Goal: Communication & Community: Answer question/provide support

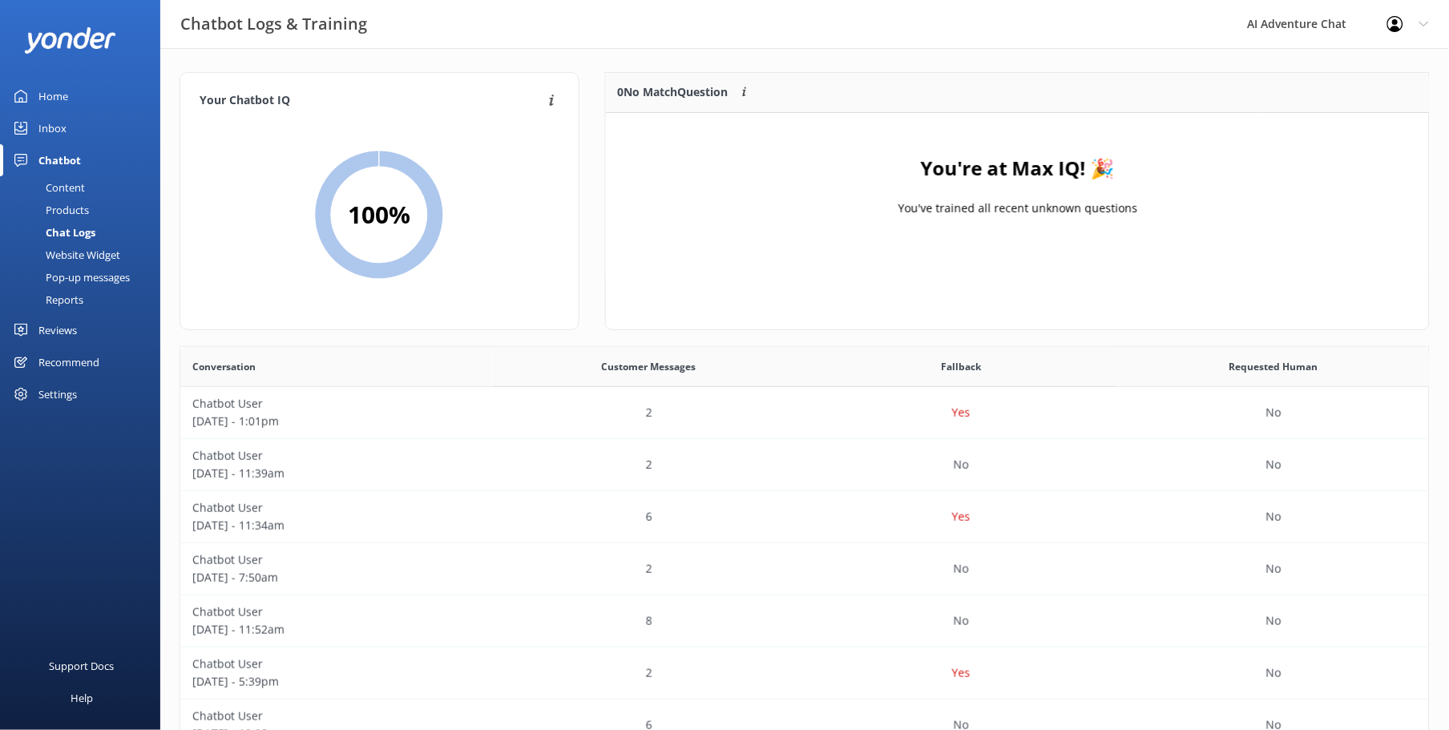
scroll to position [548, 1236]
click at [52, 134] on div "Inbox" at bounding box center [52, 128] width 28 height 32
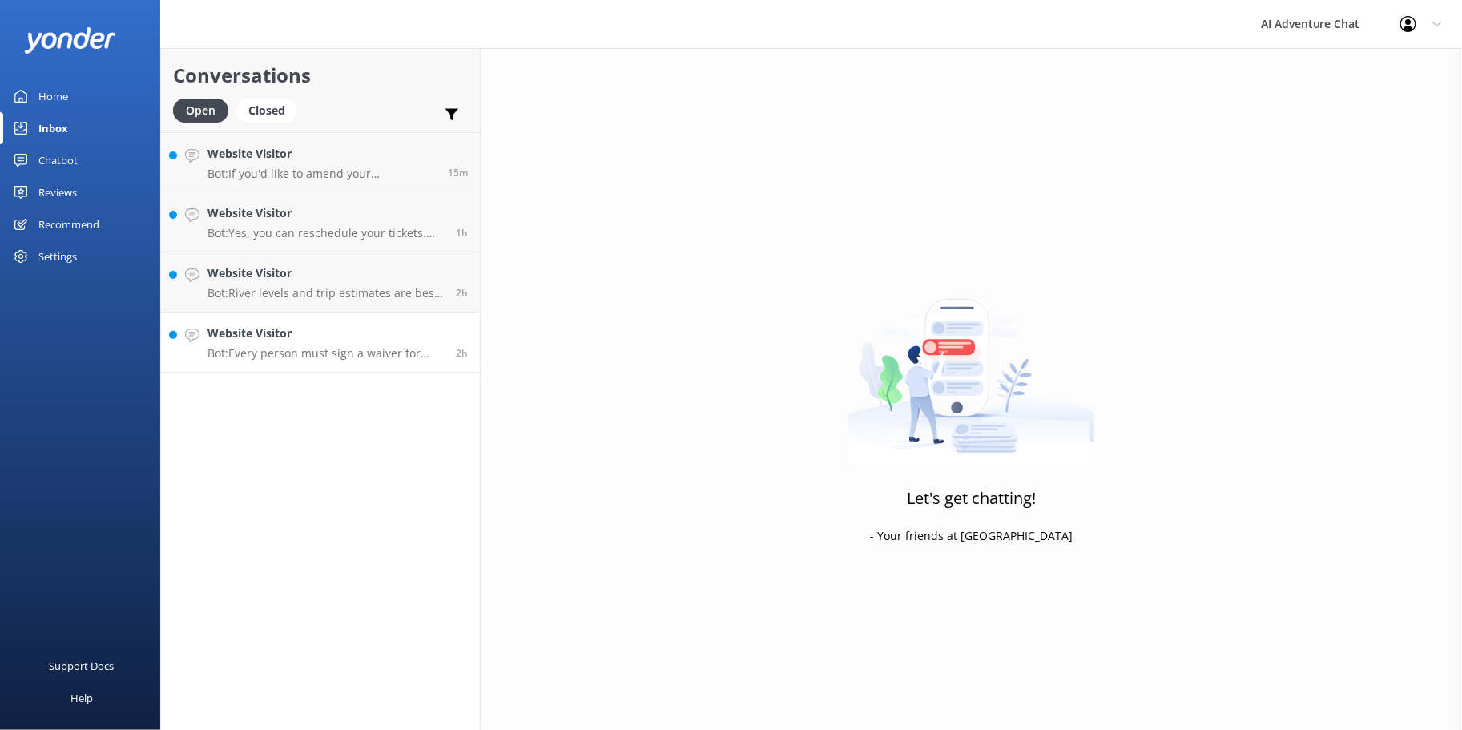
click at [342, 357] on p "Bot: Every person must sign a waiver for every trip. If you did not receive an …" at bounding box center [326, 353] width 236 height 14
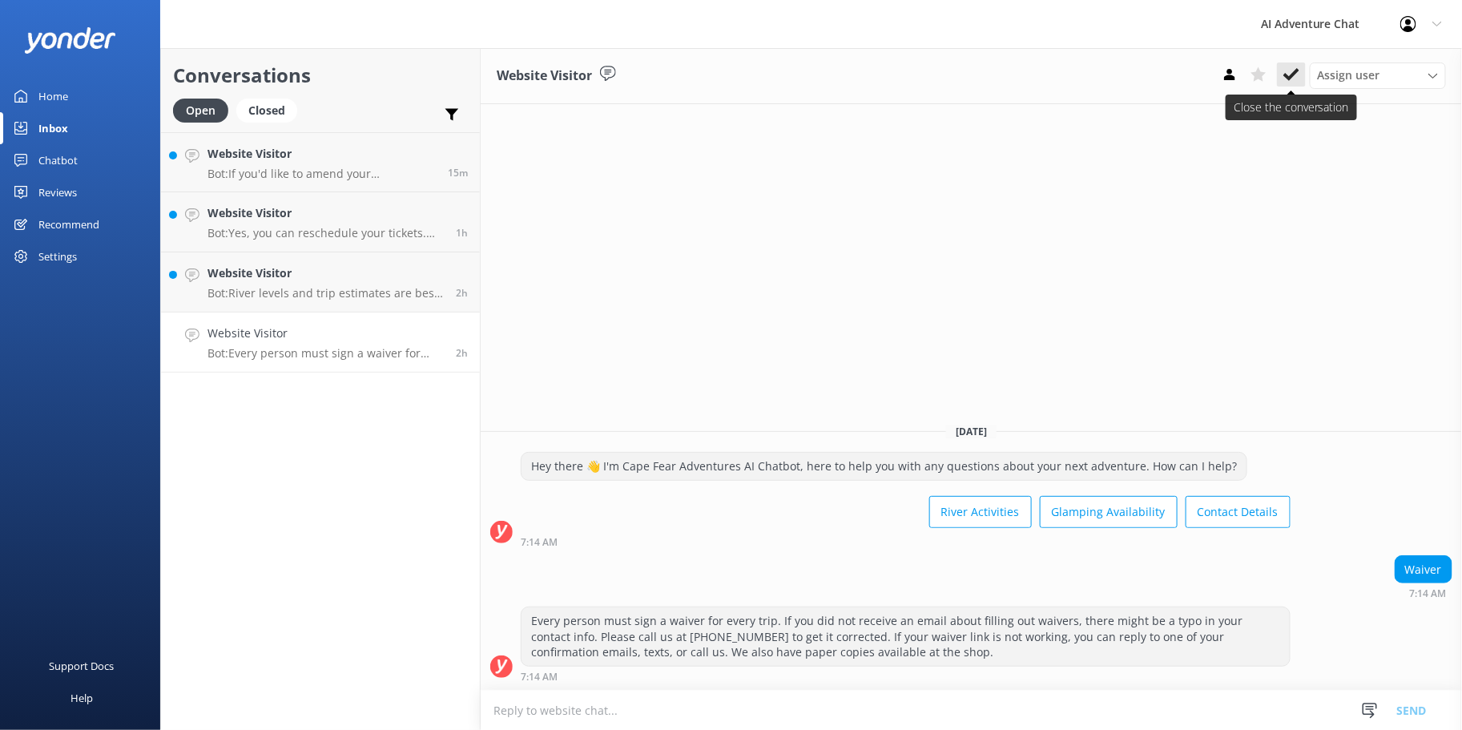
click at [1298, 76] on icon at bounding box center [1292, 75] width 16 height 16
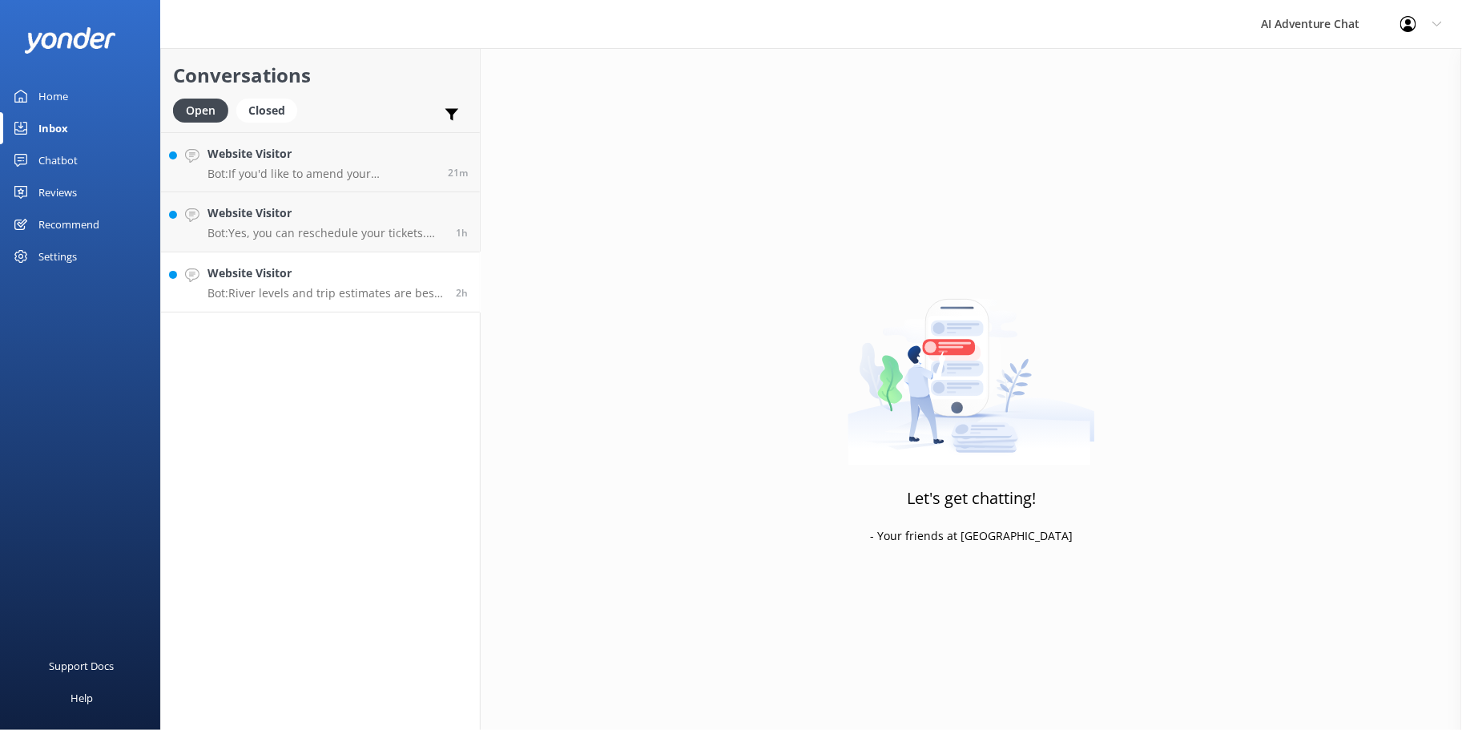
click at [284, 298] on p "Bot: River levels and trip estimates are best asked in a phone call at [PHONE_N…" at bounding box center [326, 293] width 236 height 14
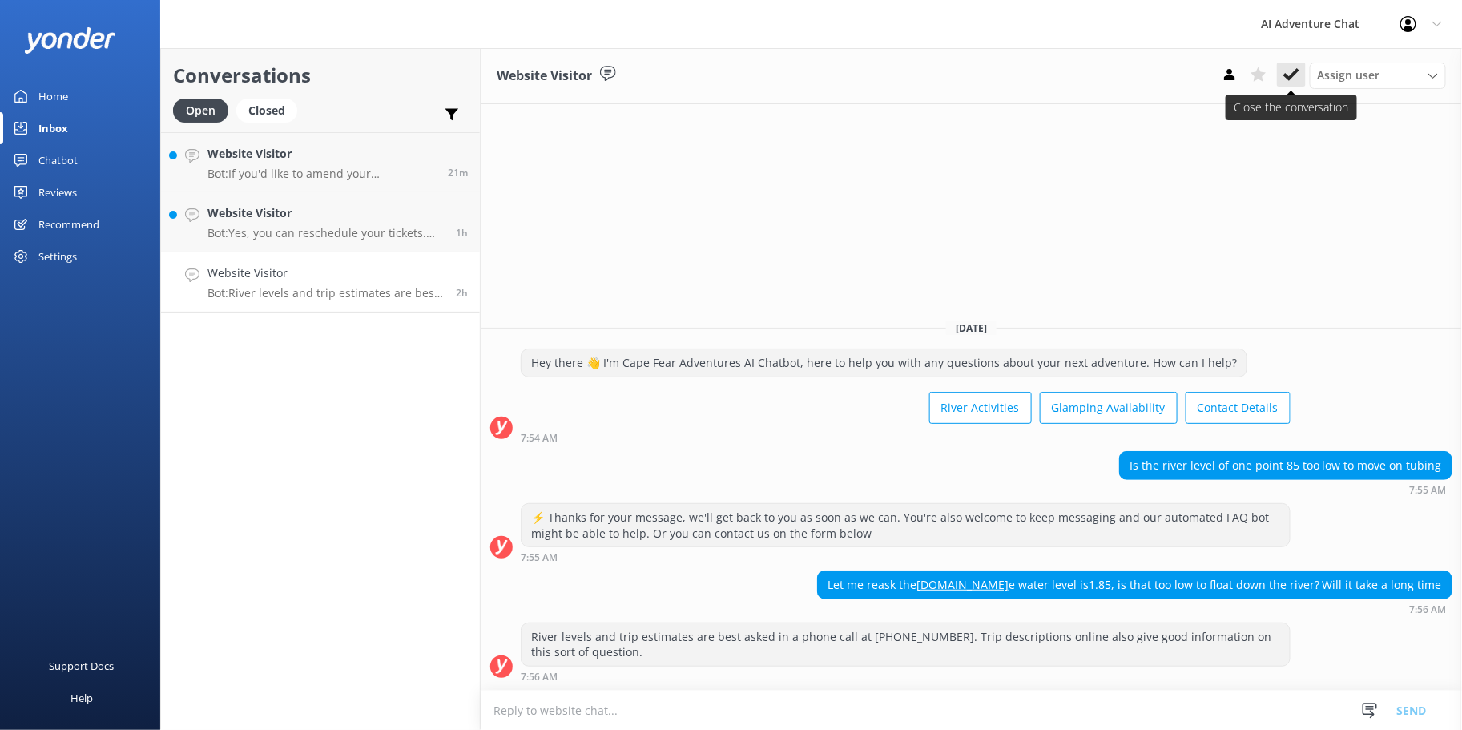
click at [1284, 67] on icon at bounding box center [1292, 75] width 16 height 16
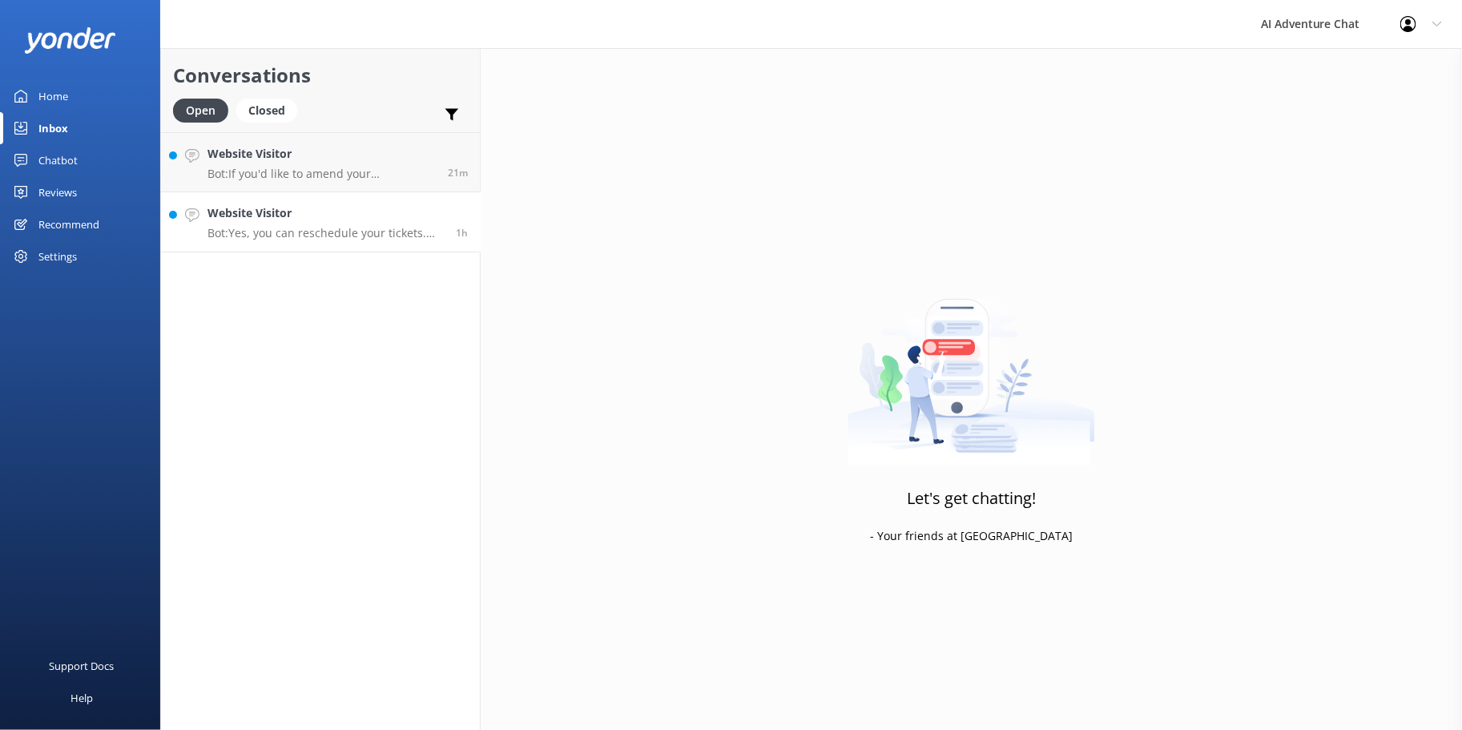
click at [310, 233] on p "Bot: Yes, you can reschedule your tickets. Our cancellation policy allows for f…" at bounding box center [326, 233] width 236 height 14
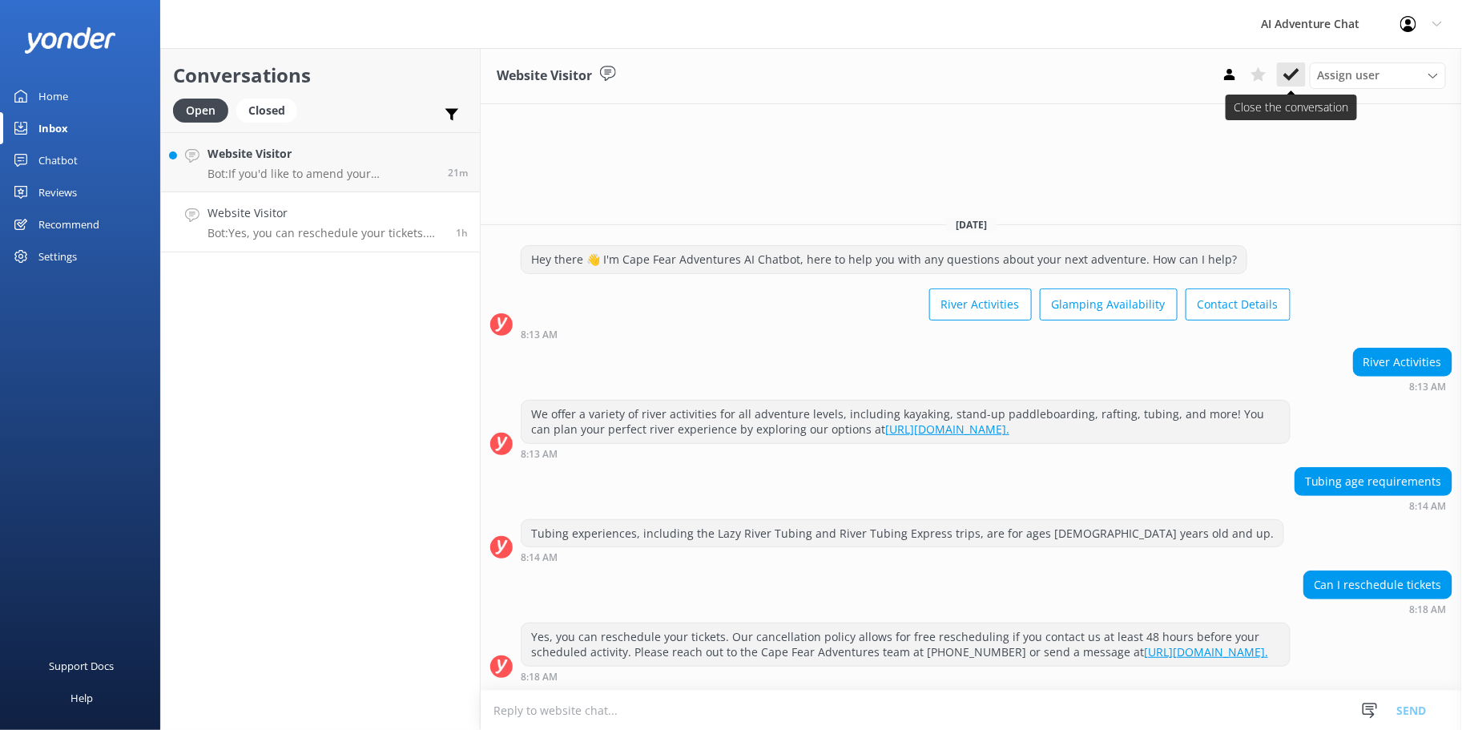
click at [1280, 80] on button at bounding box center [1291, 74] width 29 height 24
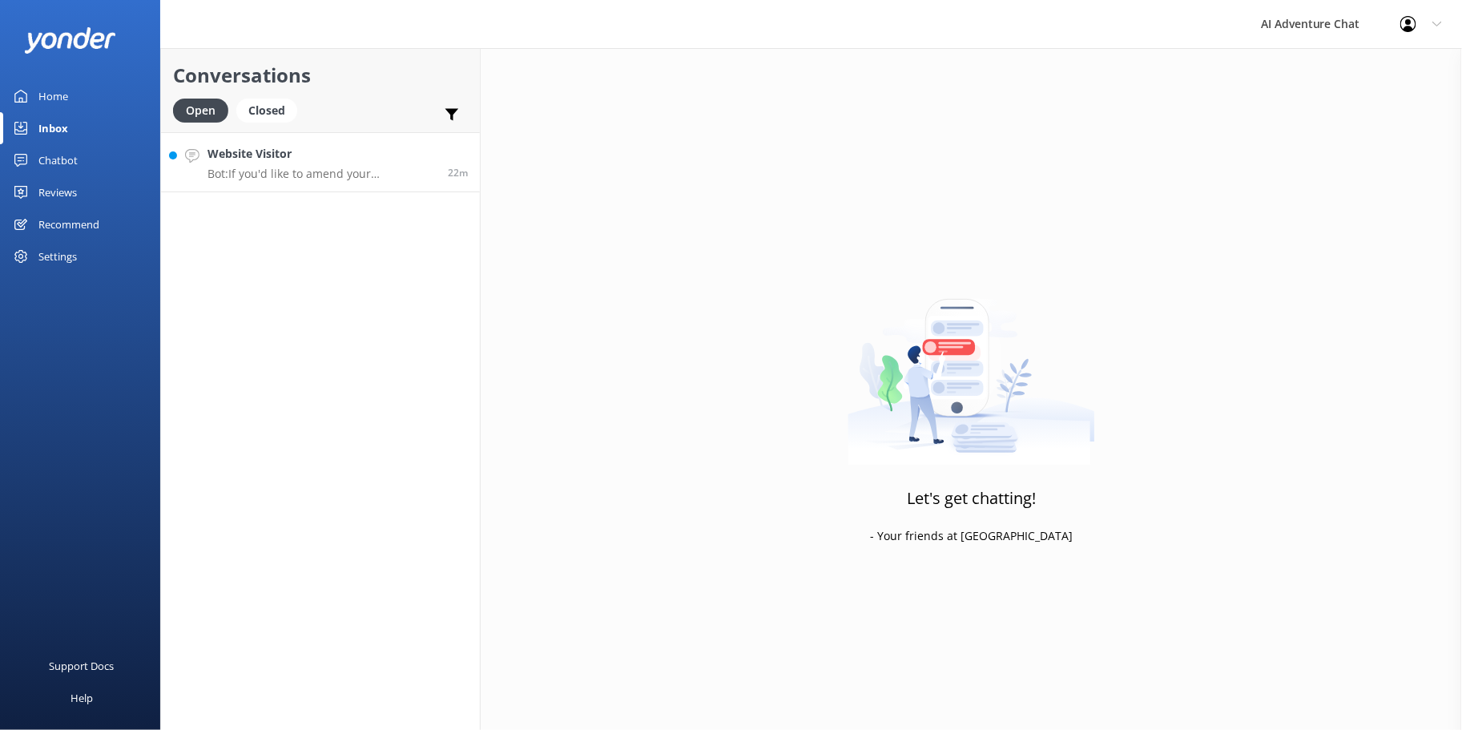
click at [292, 165] on div "Website Visitor Bot: If you'd like to amend your reservation, please contact th…" at bounding box center [322, 162] width 228 height 34
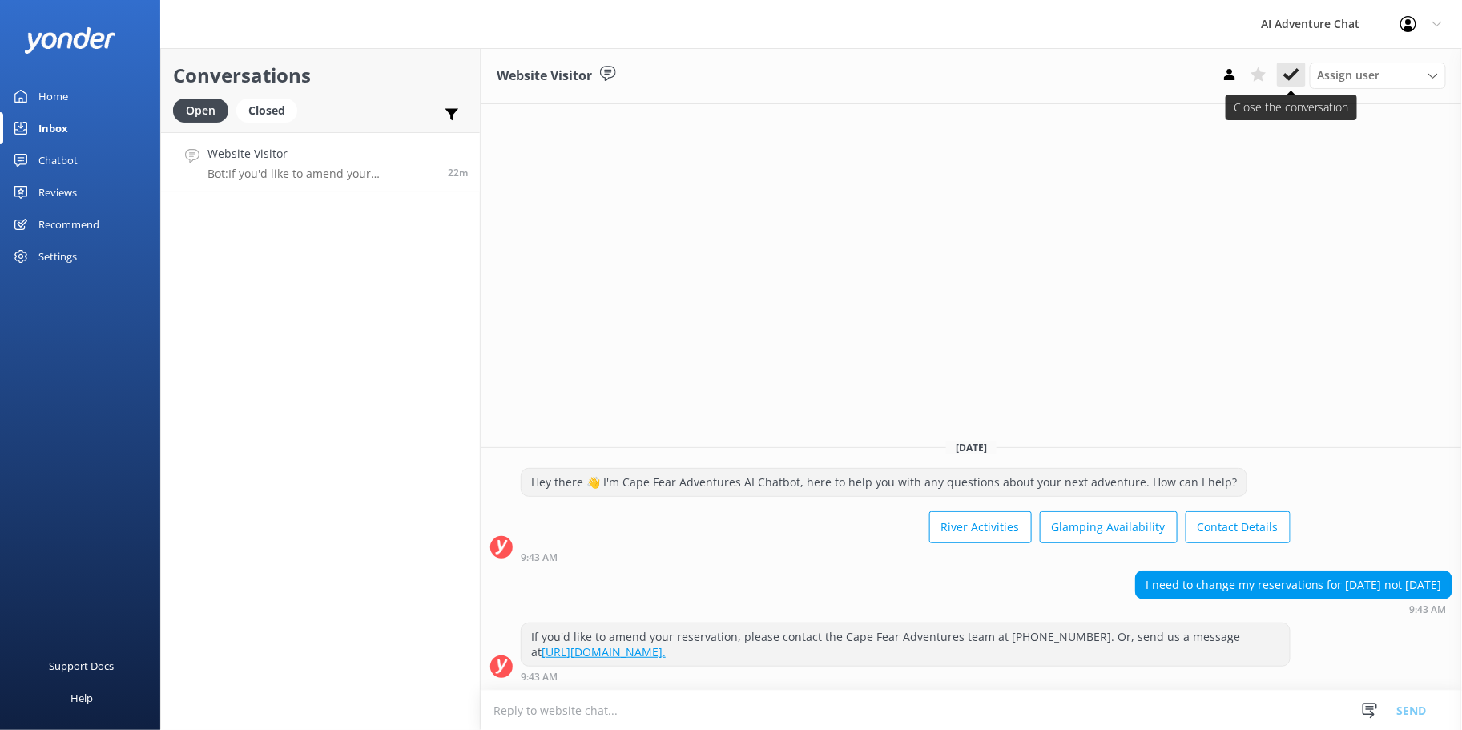
click at [1290, 72] on icon at bounding box center [1292, 75] width 16 height 16
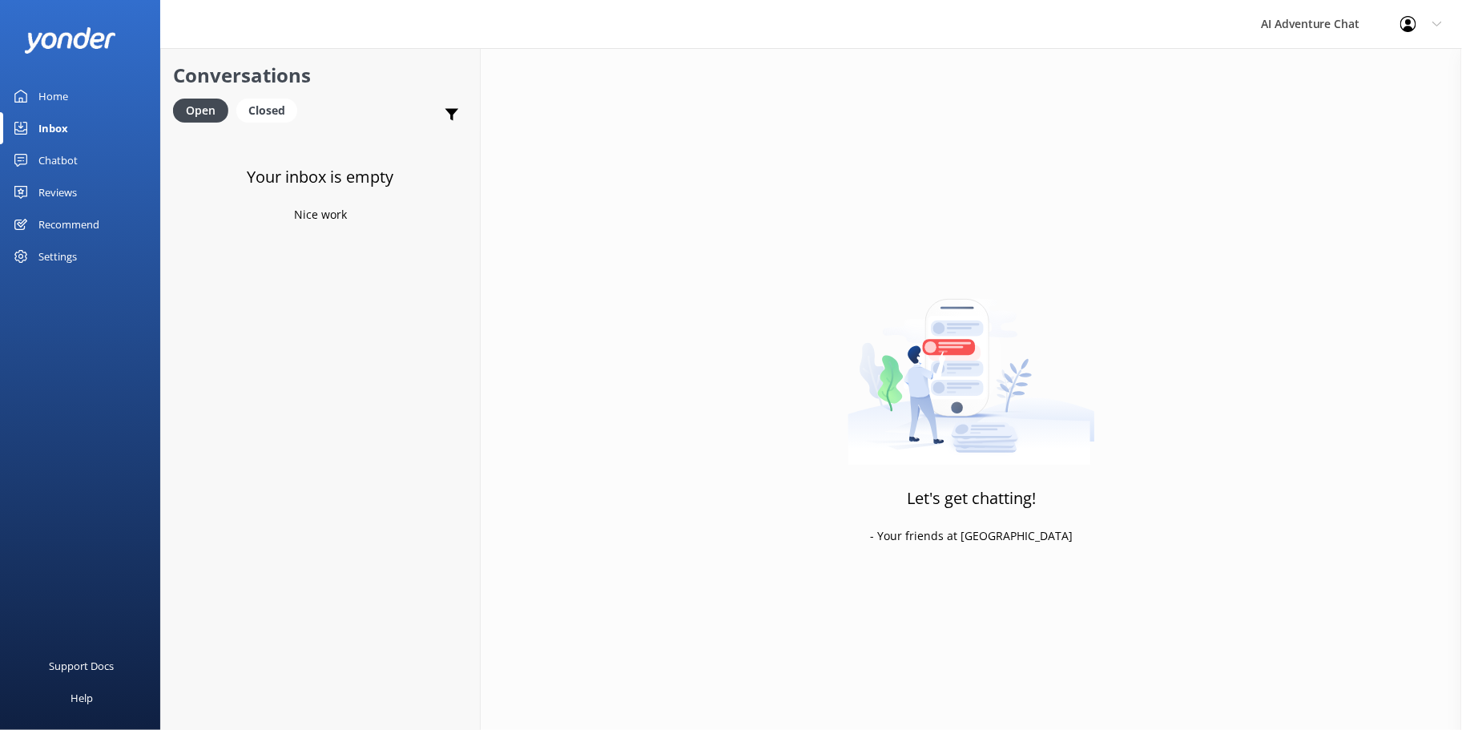
click at [62, 95] on div "Home" at bounding box center [53, 96] width 30 height 32
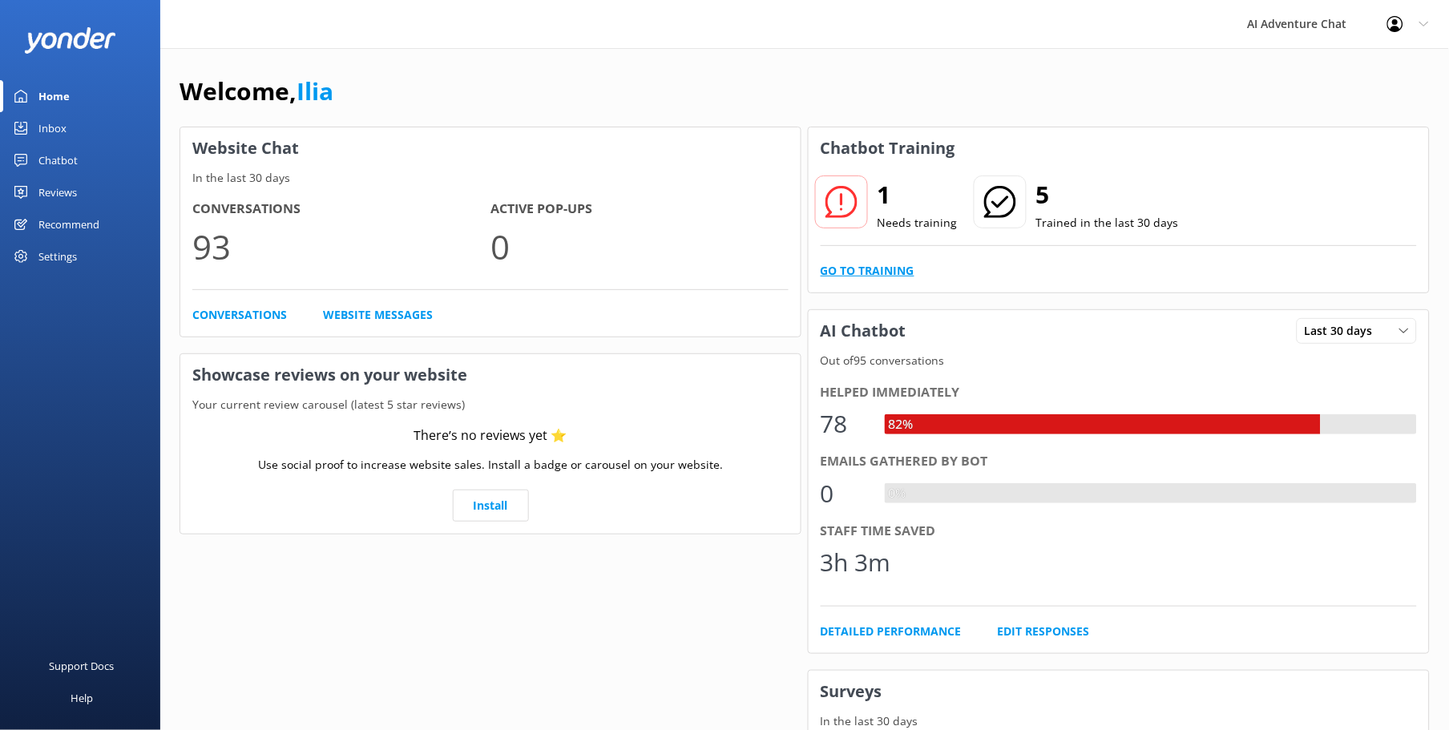
click at [888, 269] on link "Go to Training" at bounding box center [868, 271] width 94 height 18
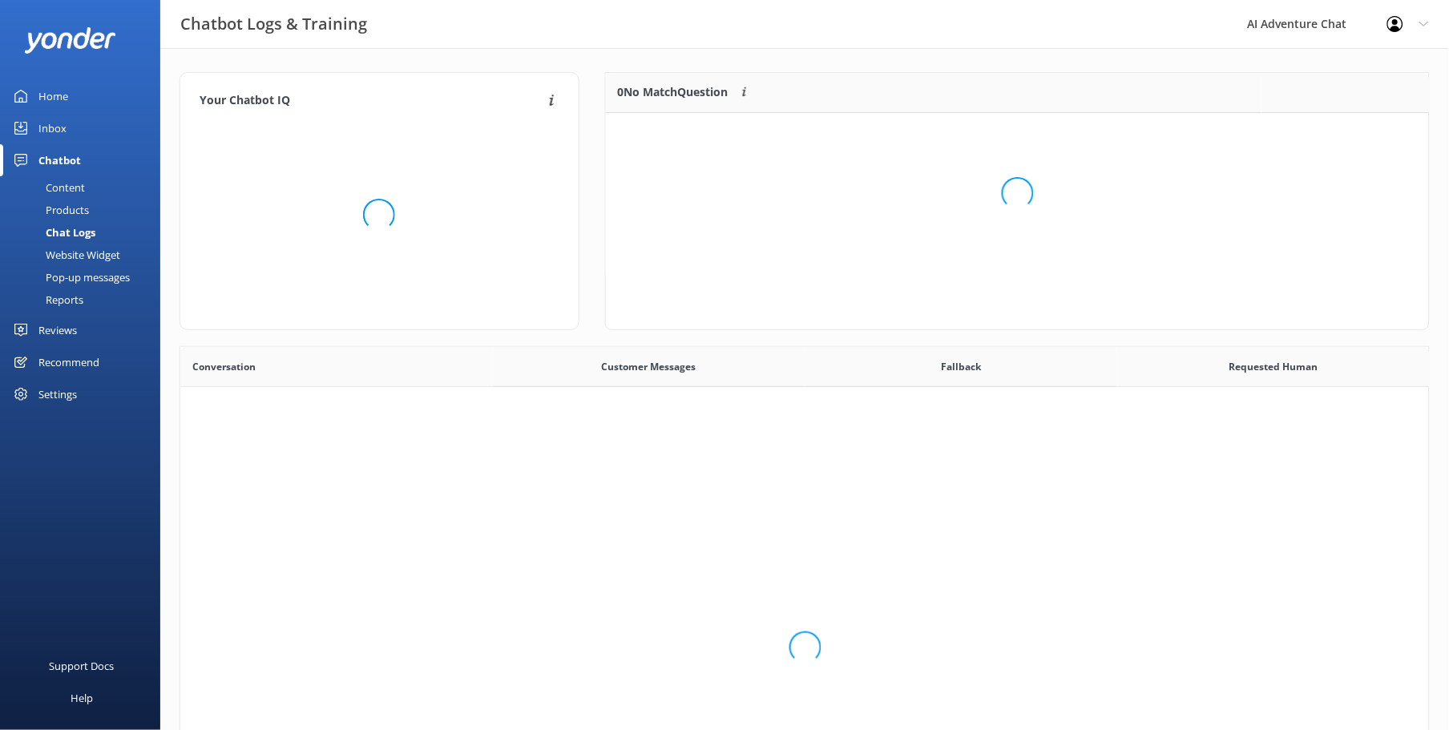
scroll to position [67, 810]
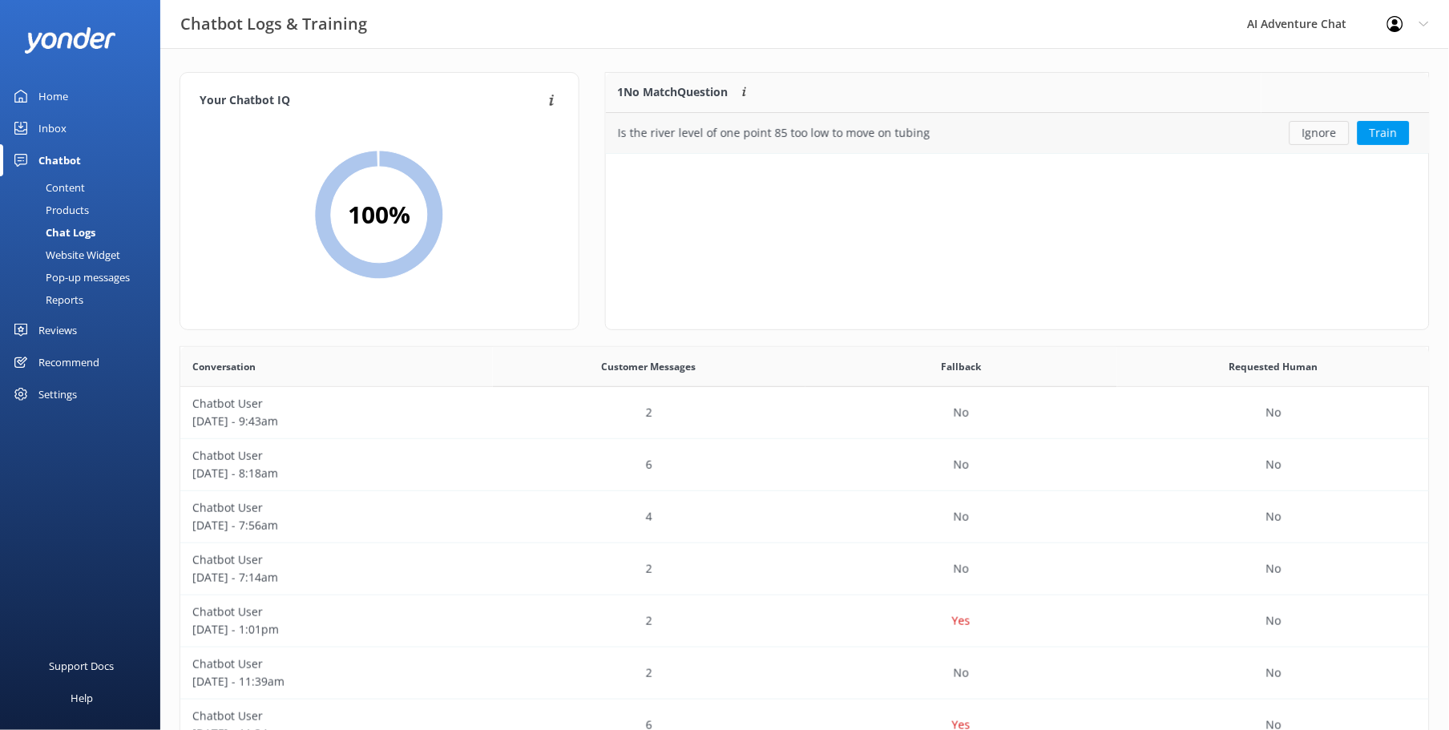
click at [1311, 127] on button "Ignore" at bounding box center [1319, 133] width 60 height 24
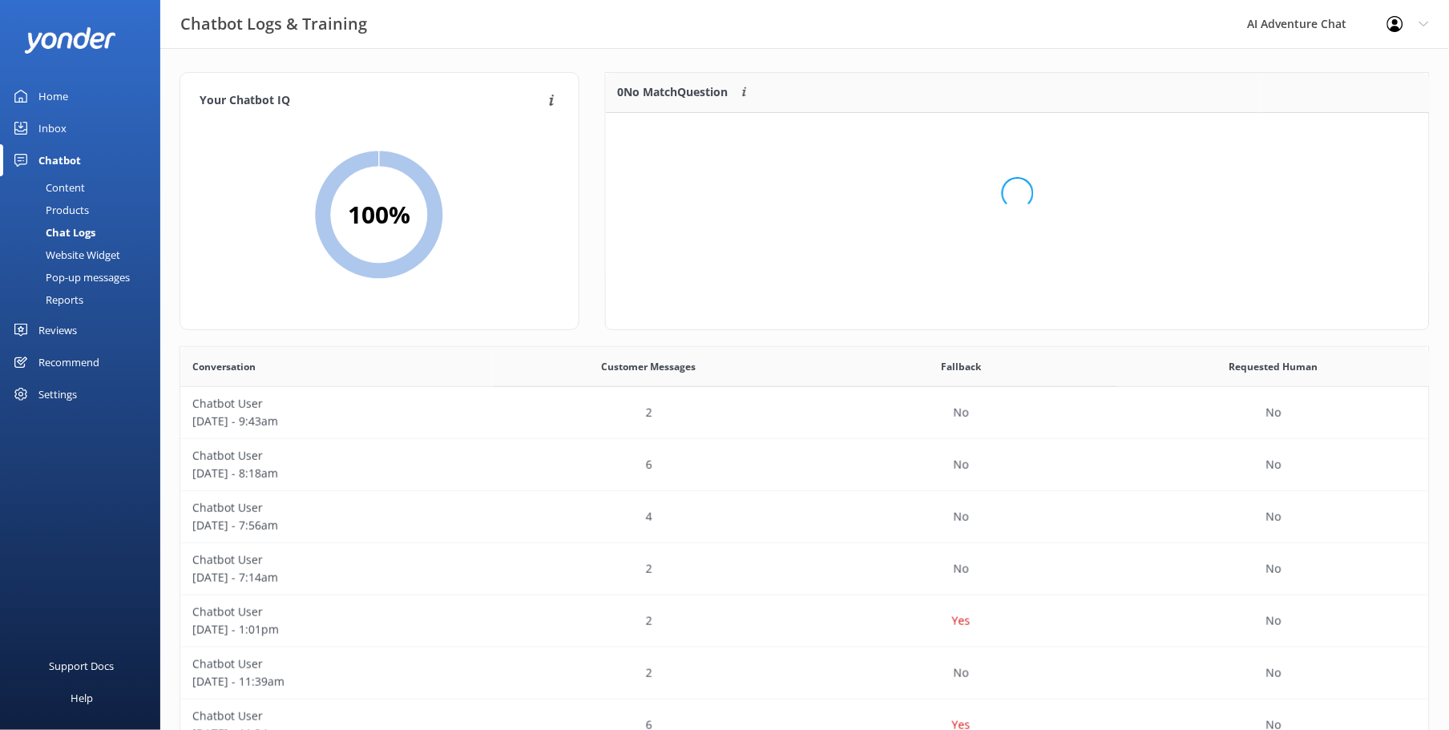
scroll to position [187, 810]
click at [46, 93] on div "Home" at bounding box center [53, 96] width 30 height 32
